Goal: Task Accomplishment & Management: Manage account settings

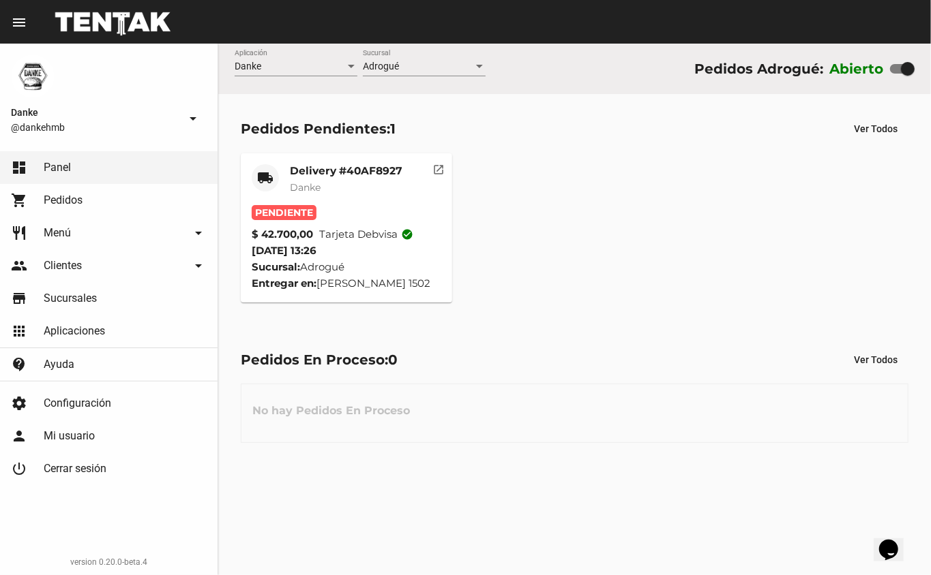
click at [380, 187] on mat-card-subtitle "Danke" at bounding box center [346, 188] width 112 height 14
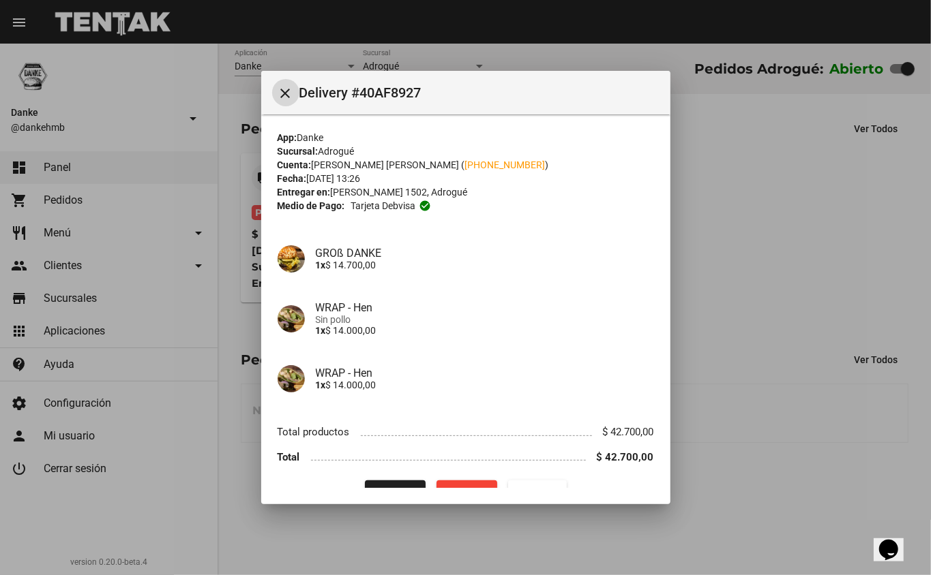
click at [788, 271] on div at bounding box center [465, 287] width 931 height 575
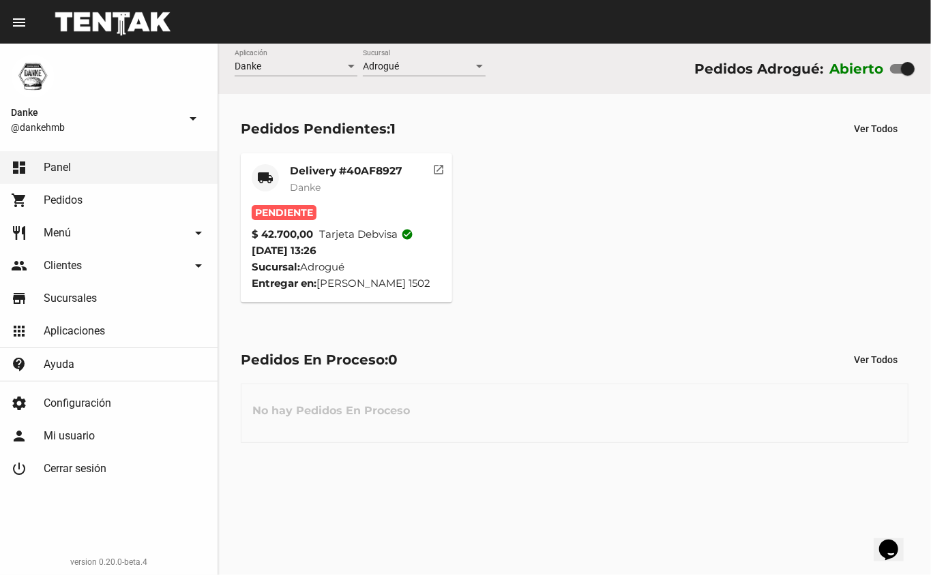
click at [308, 172] on mat-card-title "Delivery #40AF8927" at bounding box center [346, 171] width 112 height 14
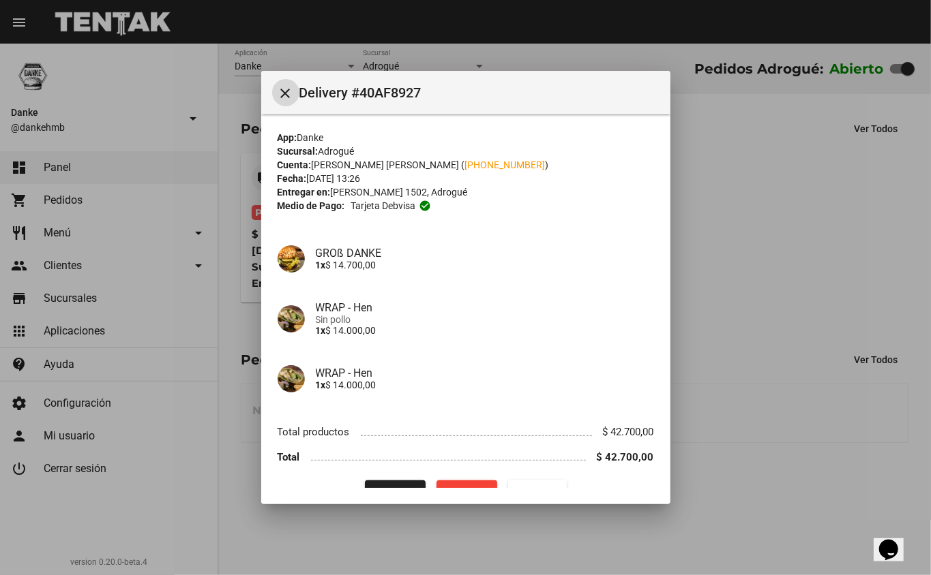
scroll to position [28, 0]
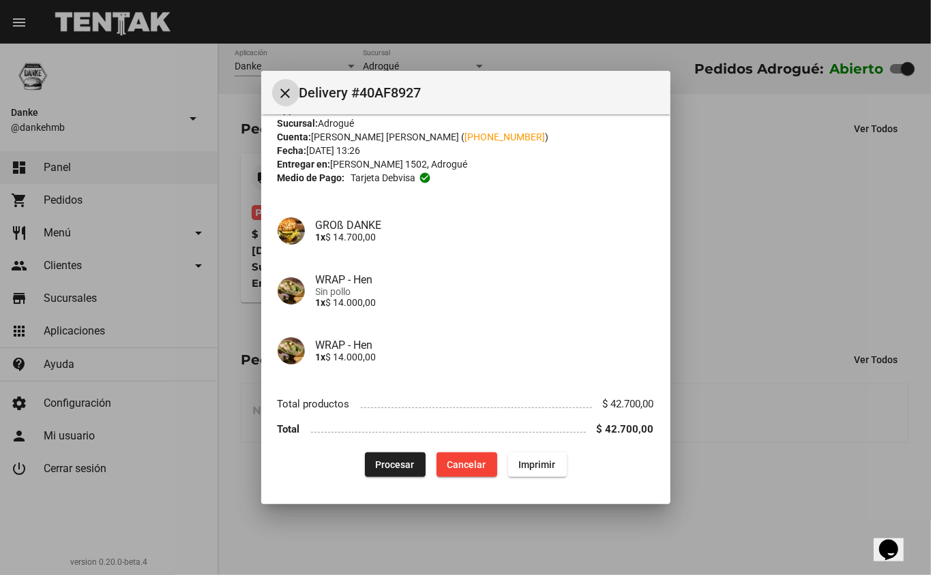
click at [378, 468] on span "Procesar" at bounding box center [395, 464] width 39 height 11
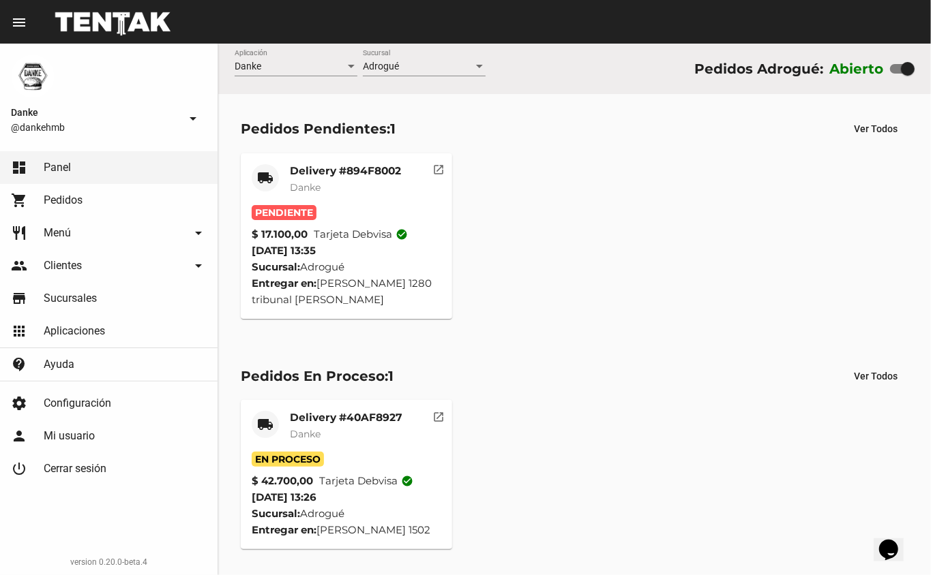
click at [339, 251] on mat-card-content "Pendiente $ 17.100,00 Tarjeta debvisa check_circle [DATE] 13:35 Sucursal: Adrog…" at bounding box center [347, 256] width 190 height 103
click at [288, 172] on mat-card-header "local_shipping Delivery #894F8002 Danke" at bounding box center [347, 184] width 190 height 41
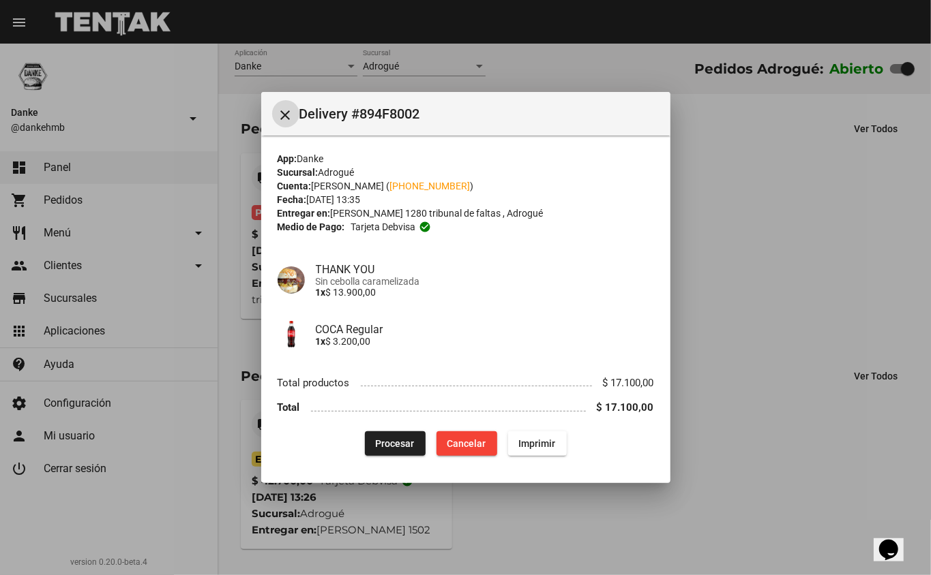
click at [277, 110] on mat-icon "close" at bounding box center [285, 115] width 16 height 16
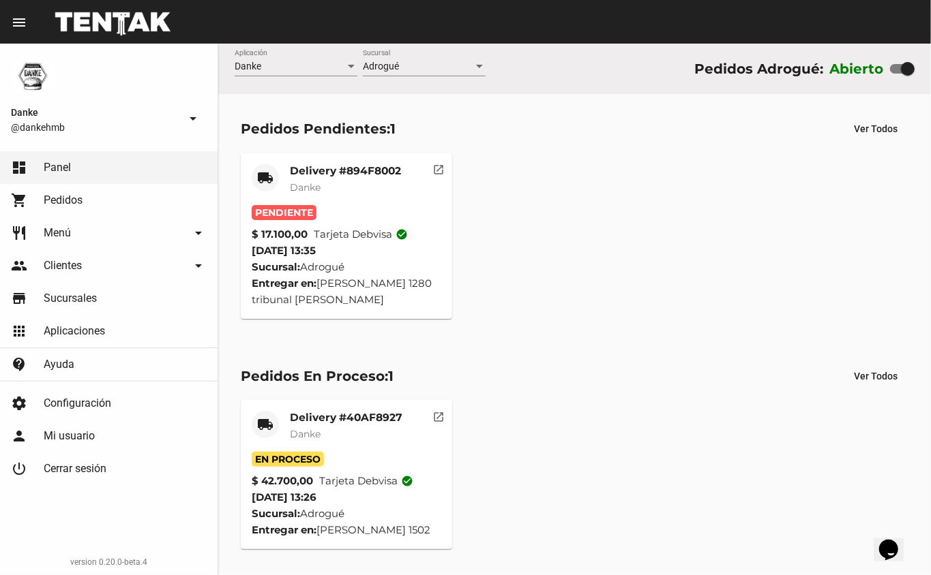
click at [327, 167] on mat-card-title "Delivery #894F8002" at bounding box center [345, 171] width 111 height 14
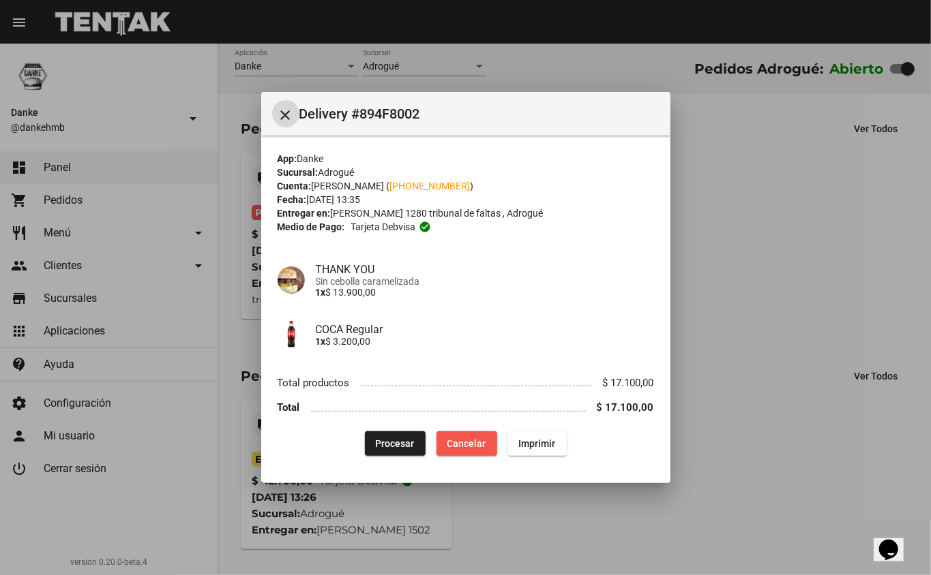
click at [469, 438] on span "Cancelar" at bounding box center [466, 443] width 39 height 11
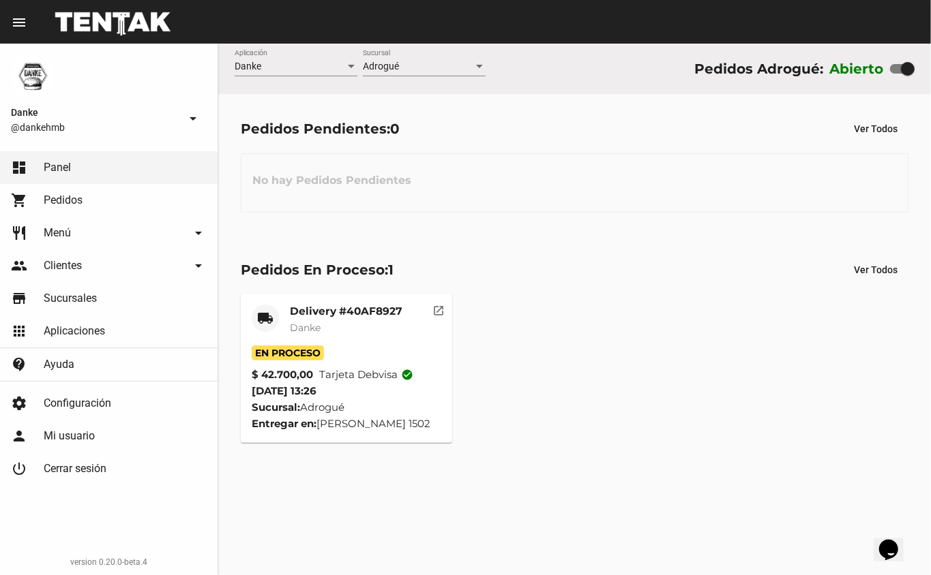
click at [370, 315] on mat-card-title "Delivery #40AF8927" at bounding box center [346, 312] width 112 height 14
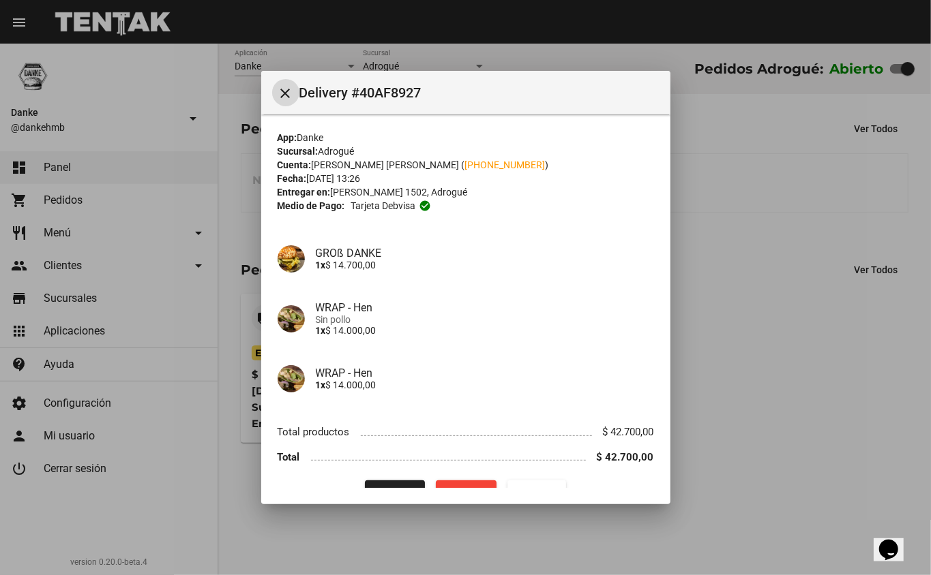
click at [382, 489] on mat-dialog-container "close Delivery #40AF8927 App: Danke Sucursal: Adrogué Cuenta: [PERSON_NAME] [PE…" at bounding box center [465, 288] width 409 height 434
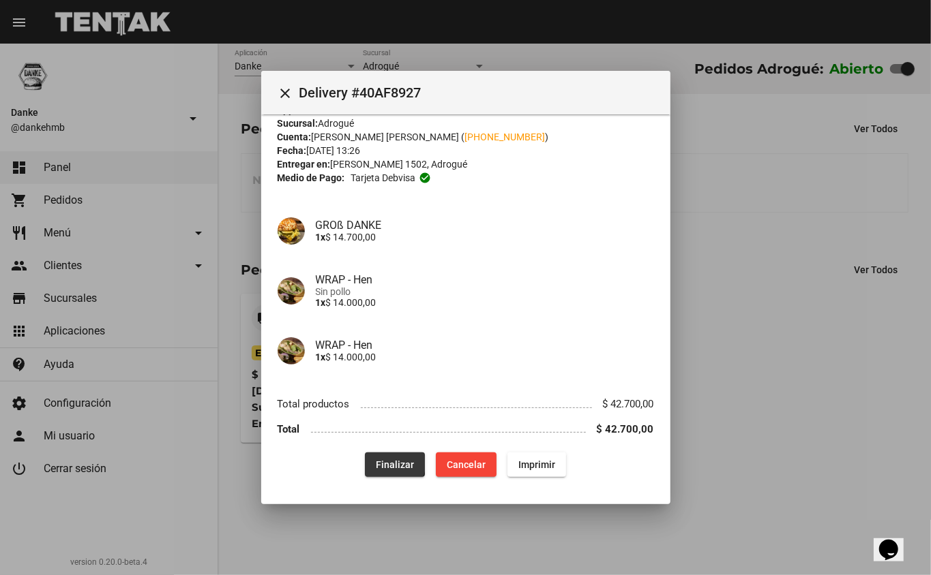
click at [379, 461] on span "Finalizar" at bounding box center [395, 464] width 38 height 11
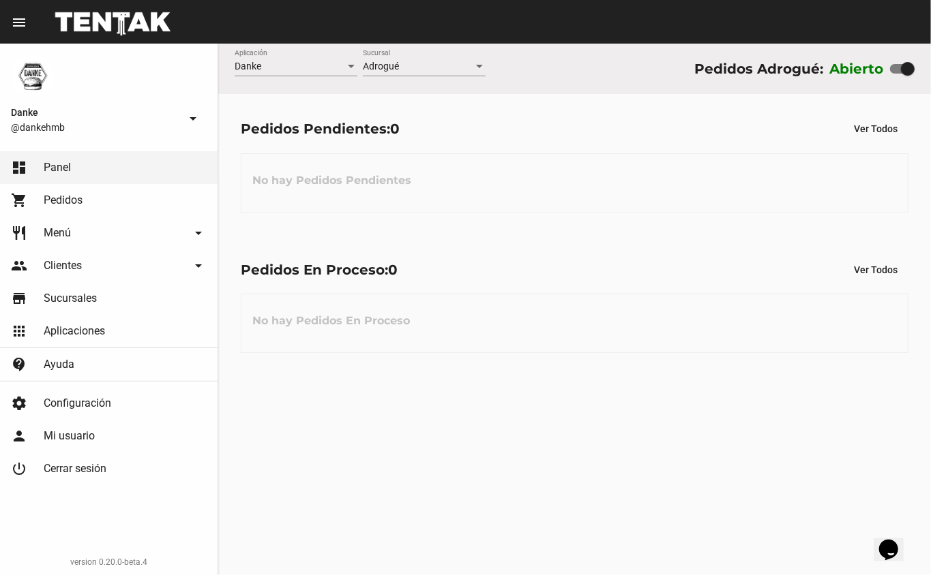
click at [94, 200] on link "shopping_cart Pedidos" at bounding box center [108, 200] width 217 height 33
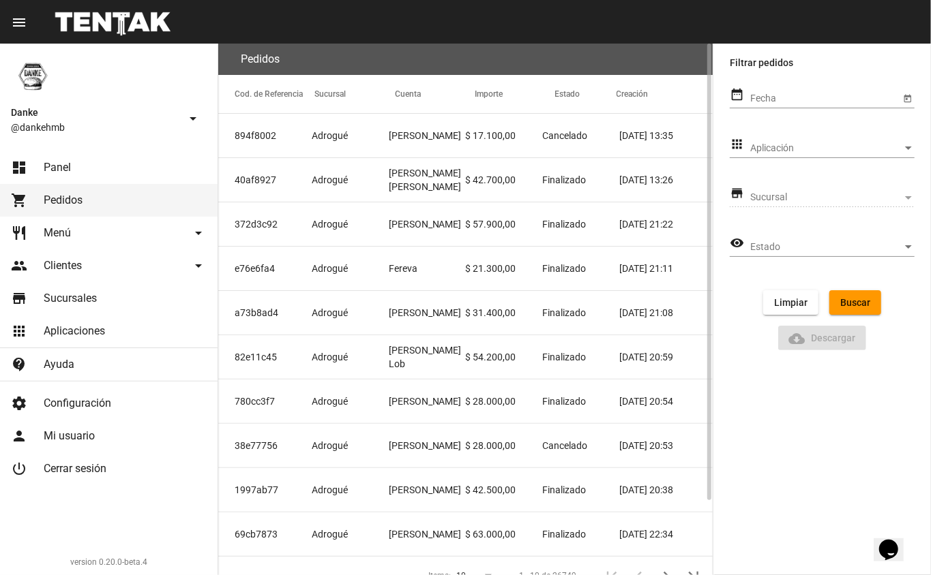
click at [581, 142] on mat-cell "Cancelado" at bounding box center [580, 136] width 77 height 44
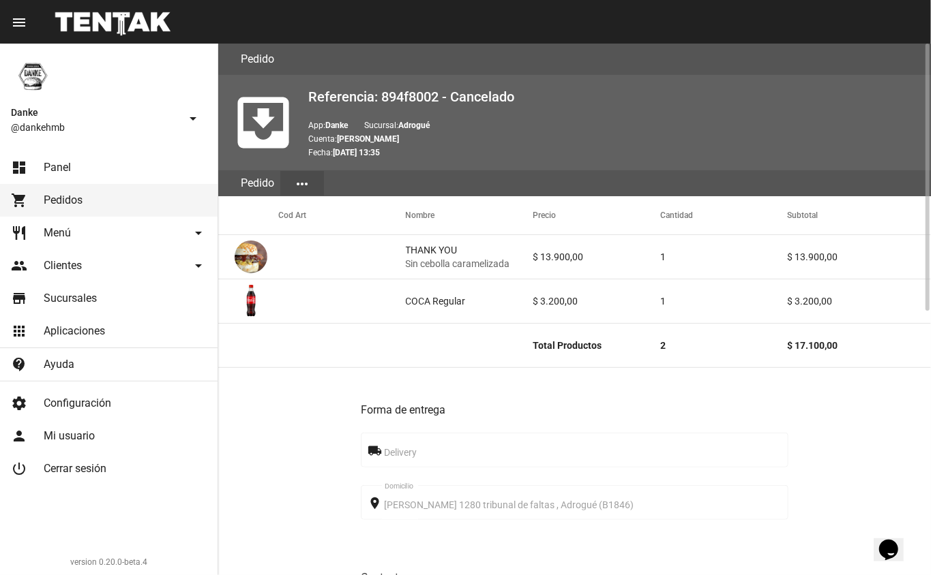
click at [56, 165] on span "Panel" at bounding box center [57, 168] width 27 height 14
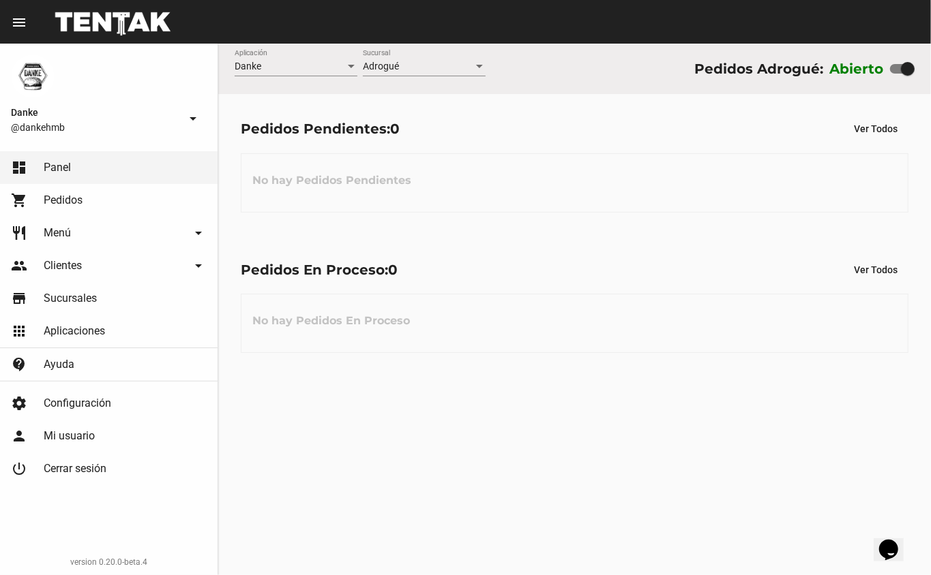
click at [391, 1] on mat-toolbar "menu Resumen" at bounding box center [465, 22] width 931 height 44
